Goal: Find specific page/section: Find specific page/section

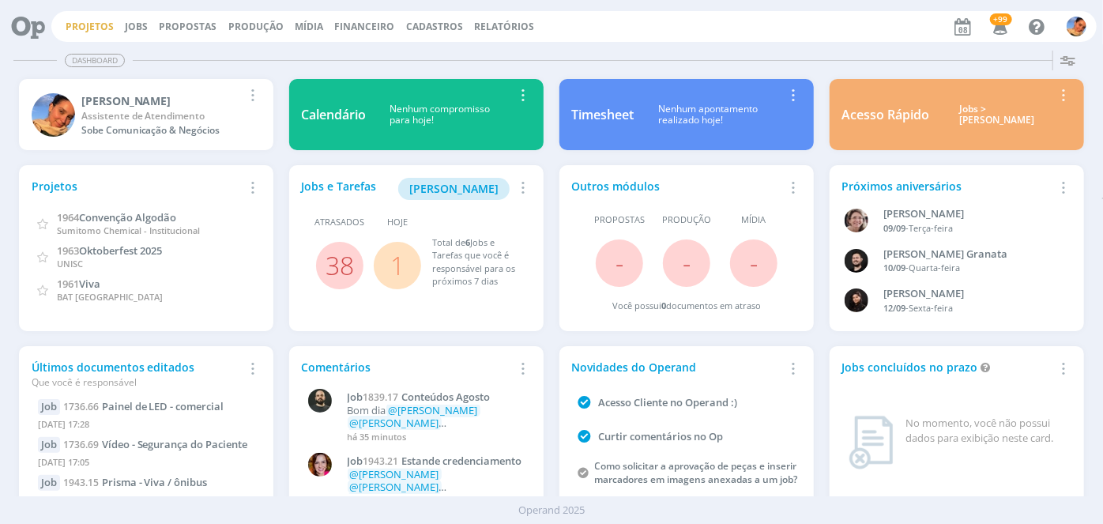
click at [107, 29] on link "Projetos" at bounding box center [90, 26] width 48 height 13
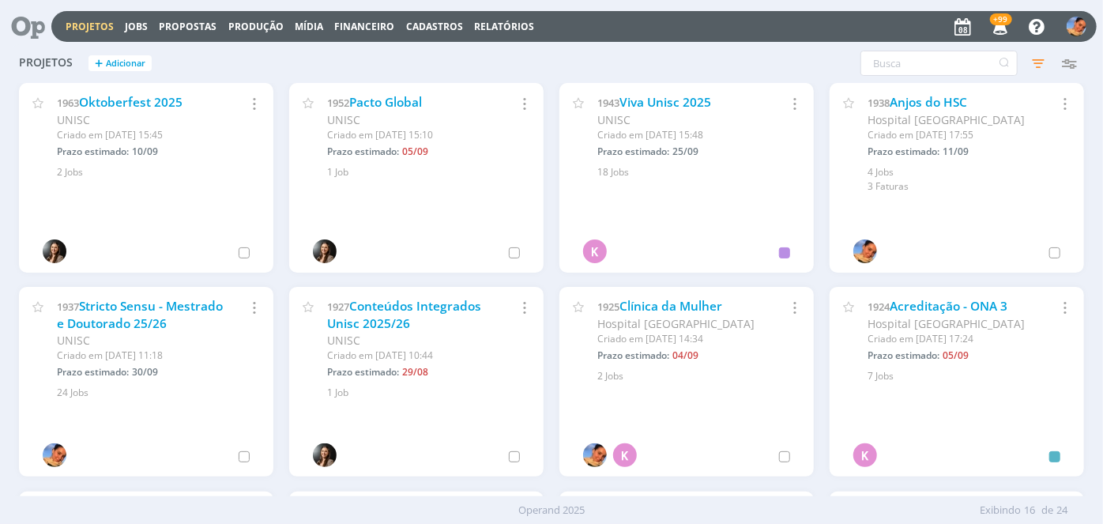
click at [899, 112] on span "Hospital [GEOGRAPHIC_DATA]" at bounding box center [946, 119] width 157 height 15
click at [909, 107] on link "Anjos do HSC" at bounding box center [928, 102] width 77 height 17
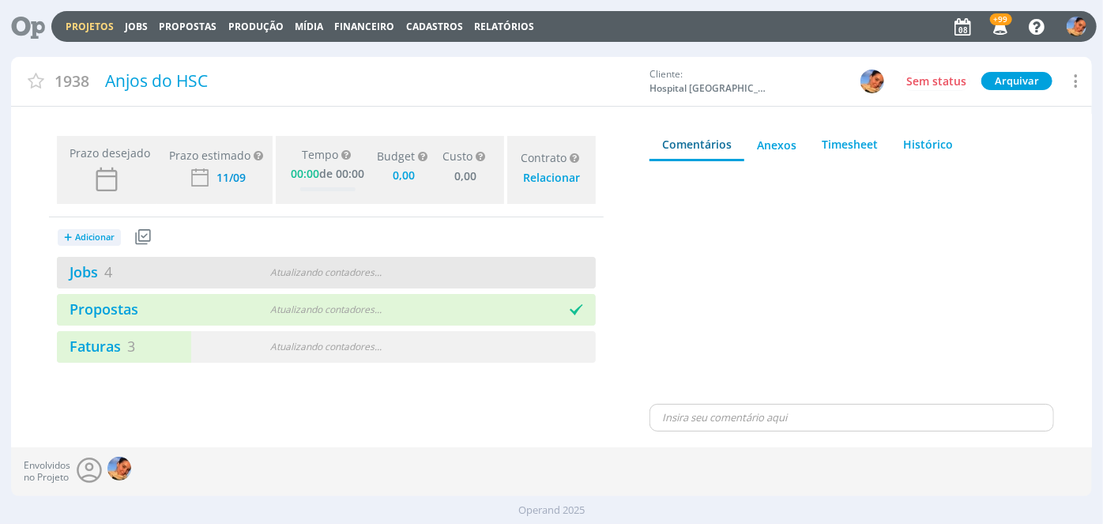
click at [246, 265] on div "Atualizando contadores . . ." at bounding box center [325, 272] width 171 height 14
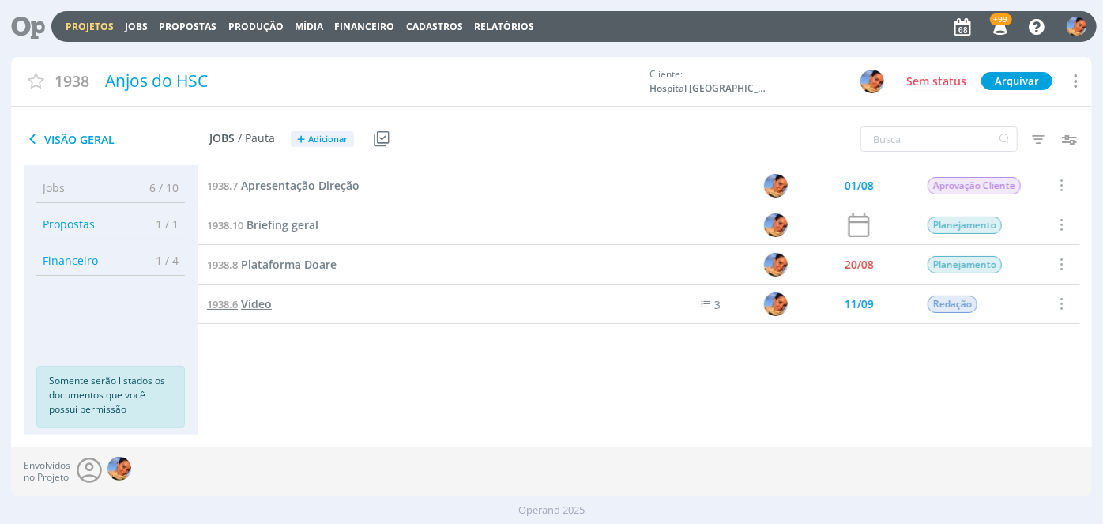
click at [267, 302] on span "Vídeo" at bounding box center [256, 303] width 31 height 15
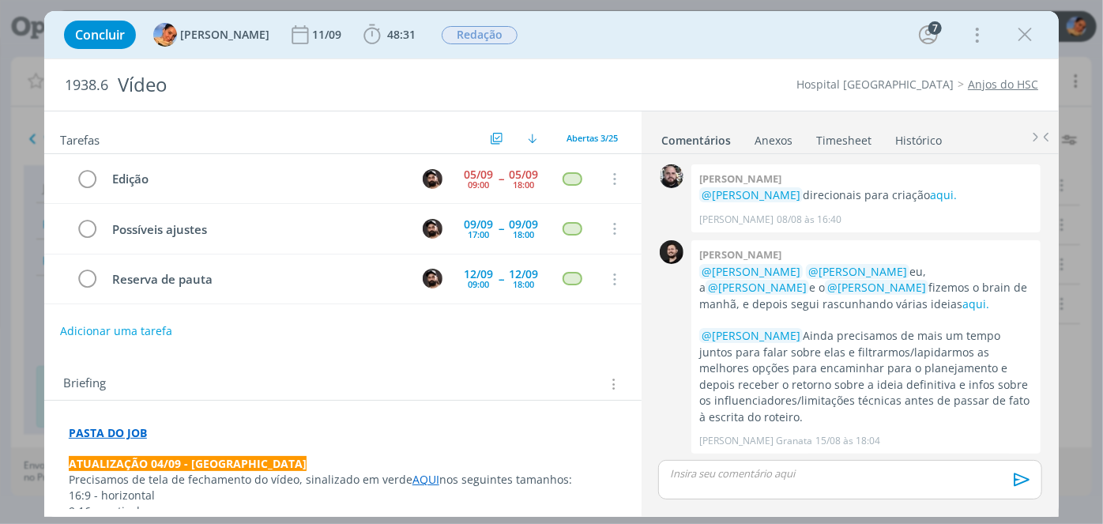
scroll to position [870, 0]
